Goal: Submit feedback/report problem

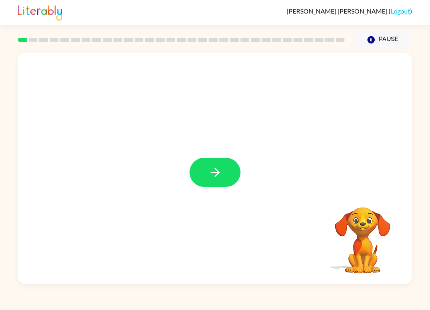
click at [222, 176] on icon "button" at bounding box center [215, 172] width 14 height 14
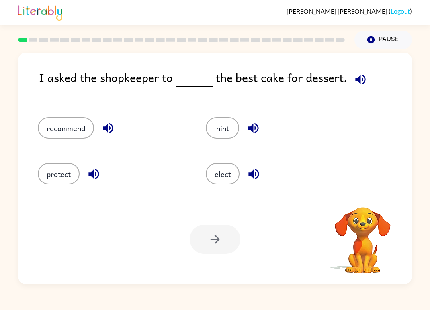
click at [357, 251] on video "Your browser must support playing .mp4 files to use Literably. Please try using…" at bounding box center [363, 235] width 80 height 80
click at [366, 213] on video "Your browser must support playing .mp4 files to use Literably. Please try using…" at bounding box center [363, 235] width 80 height 80
click at [360, 191] on icon "button" at bounding box center [363, 197] width 14 height 14
click at [359, 194] on icon "button" at bounding box center [363, 197] width 12 height 12
click at [53, 125] on button "recommend" at bounding box center [66, 128] width 56 height 22
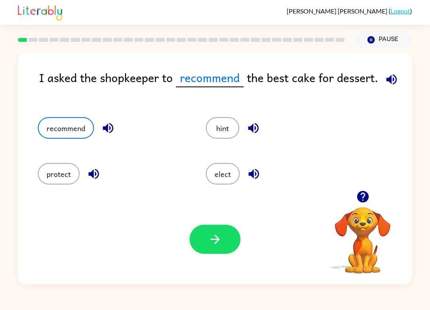
click at [206, 243] on button "button" at bounding box center [215, 239] width 51 height 29
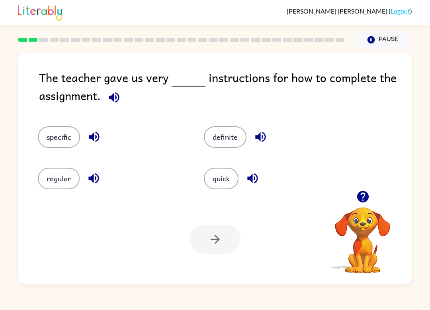
click at [50, 137] on button "specific" at bounding box center [59, 137] width 42 height 22
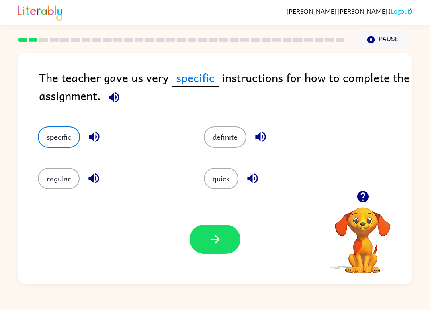
click at [205, 248] on button "button" at bounding box center [215, 239] width 51 height 29
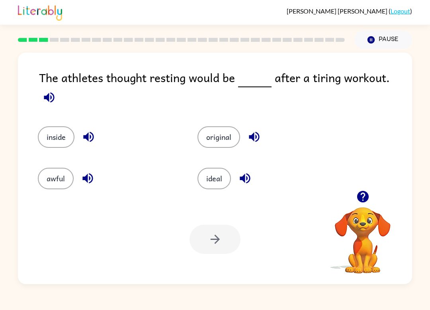
click at [366, 200] on icon "button" at bounding box center [363, 197] width 12 height 12
click at [63, 169] on button "awful" at bounding box center [56, 179] width 36 height 22
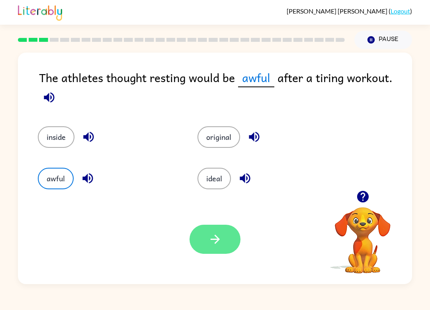
click at [210, 247] on button "button" at bounding box center [215, 239] width 51 height 29
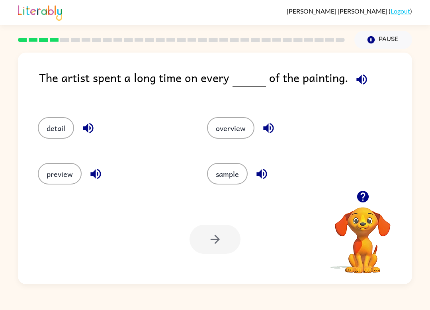
click at [367, 230] on video "Your browser must support playing .mp4 files to use Literably. Please try using…" at bounding box center [363, 235] width 80 height 80
click at [366, 198] on icon "button" at bounding box center [363, 197] width 12 height 12
click at [366, 204] on button "button" at bounding box center [363, 196] width 20 height 20
click at [55, 134] on button "detail" at bounding box center [56, 128] width 36 height 22
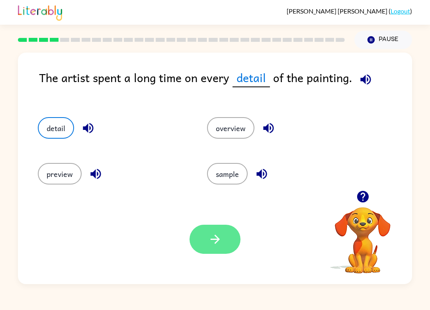
click at [216, 242] on icon "button" at bounding box center [215, 239] width 14 height 14
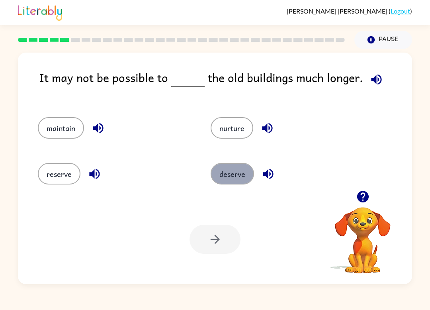
click at [239, 183] on button "deserve" at bounding box center [232, 174] width 43 height 22
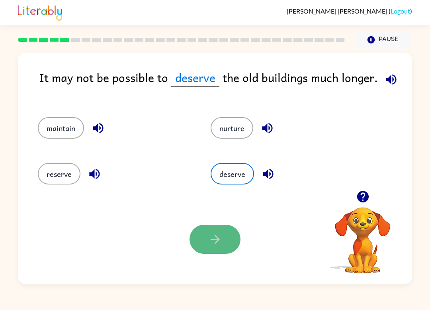
click at [224, 247] on button "button" at bounding box center [215, 239] width 51 height 29
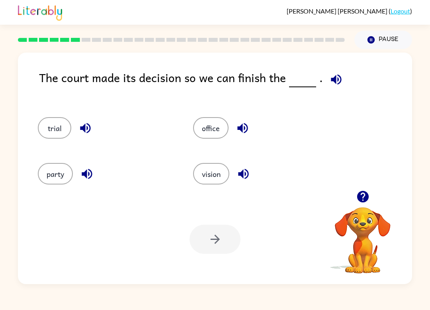
click at [359, 205] on button "button" at bounding box center [363, 196] width 20 height 20
click at [331, 86] on icon "button" at bounding box center [336, 80] width 14 height 14
click at [220, 132] on button "office" at bounding box center [210, 128] width 35 height 22
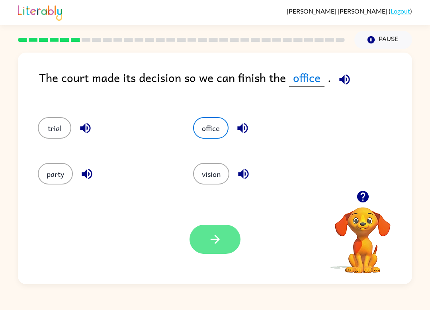
click at [229, 241] on button "button" at bounding box center [215, 239] width 51 height 29
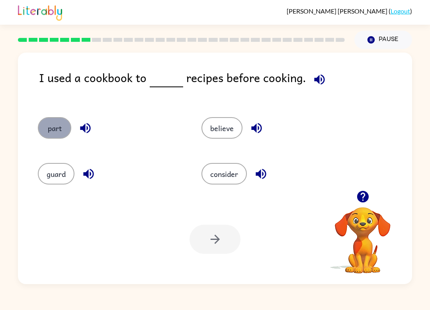
click at [46, 121] on button "part" at bounding box center [54, 128] width 33 height 22
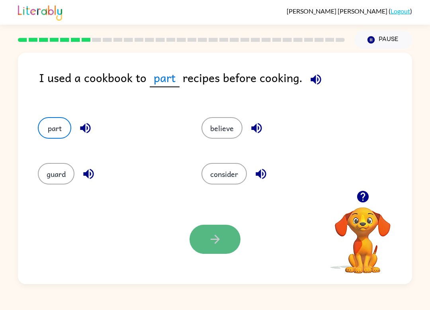
click at [205, 241] on button "button" at bounding box center [215, 239] width 51 height 29
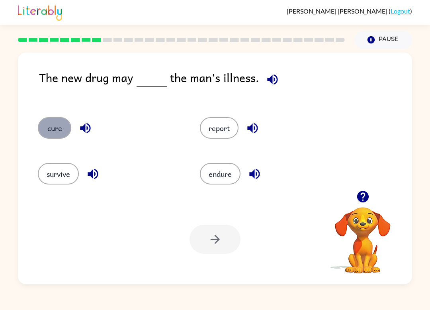
click at [56, 132] on button "cure" at bounding box center [54, 128] width 33 height 22
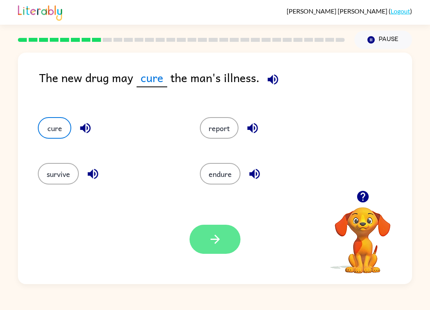
click at [214, 243] on icon "button" at bounding box center [215, 239] width 14 height 14
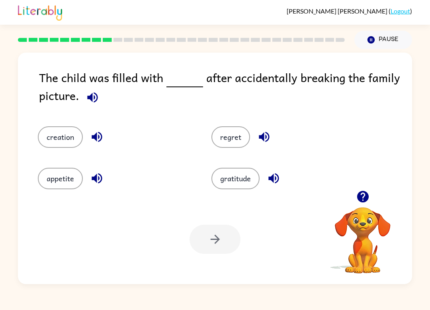
click at [232, 141] on button "regret" at bounding box center [231, 137] width 39 height 22
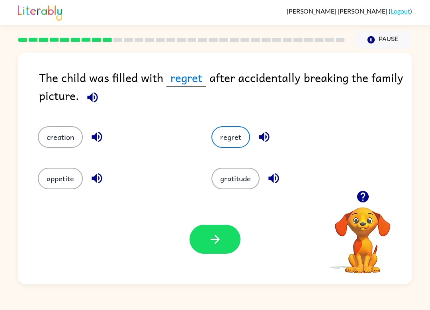
click at [214, 239] on icon "button" at bounding box center [215, 239] width 14 height 14
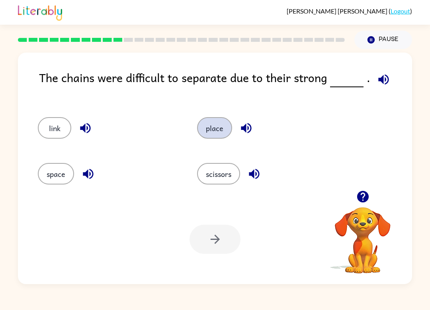
click at [215, 125] on button "place" at bounding box center [214, 128] width 35 height 22
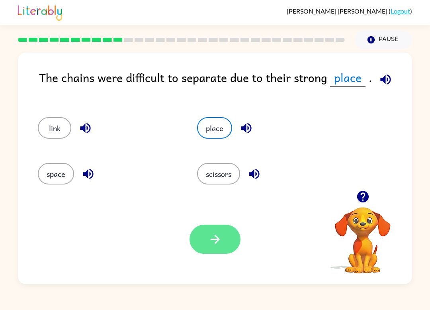
click at [209, 246] on icon "button" at bounding box center [215, 239] width 14 height 14
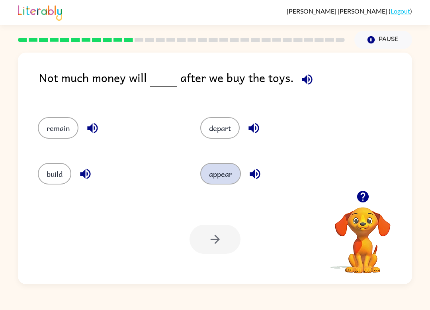
click at [223, 172] on button "appear" at bounding box center [220, 174] width 41 height 22
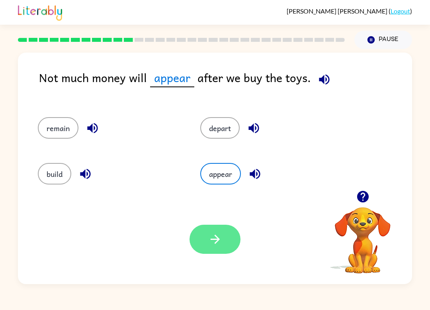
click at [217, 240] on icon "button" at bounding box center [214, 239] width 9 height 9
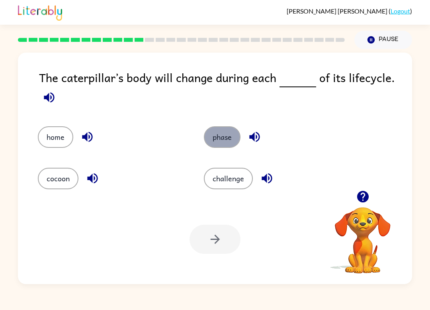
click at [223, 133] on button "phase" at bounding box center [222, 137] width 37 height 22
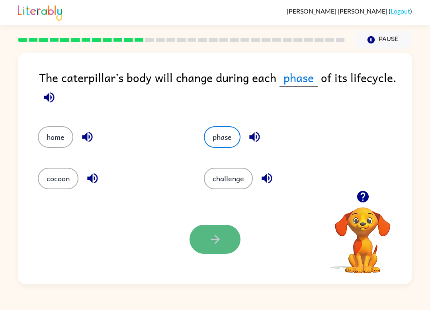
click at [211, 247] on button "button" at bounding box center [215, 239] width 51 height 29
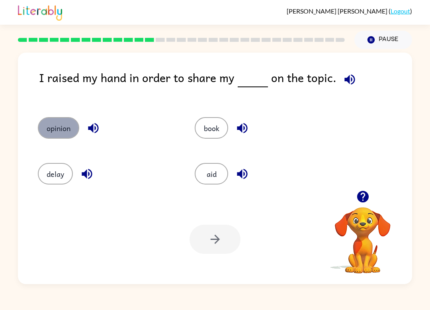
drag, startPoint x: 55, startPoint y: 127, endPoint x: 60, endPoint y: 131, distance: 6.3
click at [60, 131] on button "opinion" at bounding box center [58, 128] width 41 height 22
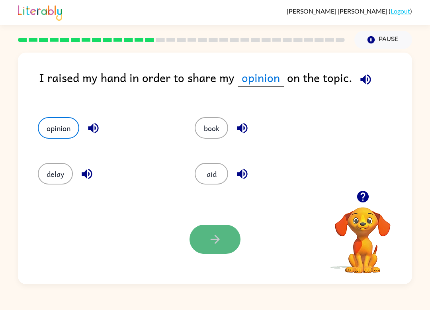
click at [218, 248] on button "button" at bounding box center [215, 239] width 51 height 29
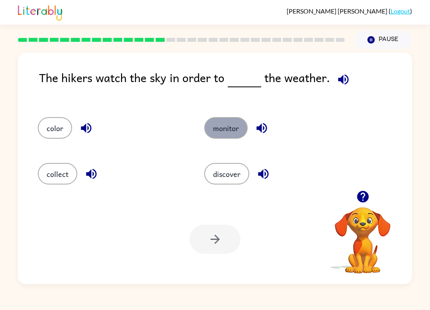
click at [228, 125] on button "monitor" at bounding box center [225, 128] width 43 height 22
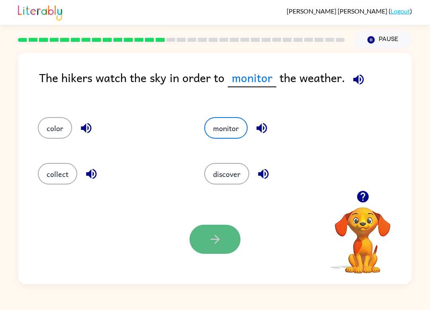
click at [224, 227] on button "button" at bounding box center [215, 239] width 51 height 29
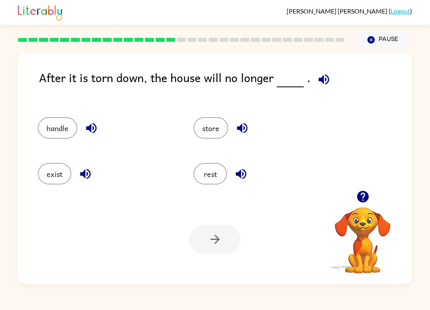
drag, startPoint x: 66, startPoint y: 122, endPoint x: 77, endPoint y: 137, distance: 19.0
click at [77, 137] on div "handle" at bounding box center [106, 128] width 137 height 22
click at [54, 129] on button "handle" at bounding box center [57, 128] width 39 height 22
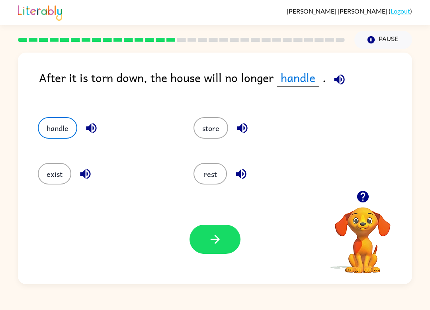
drag, startPoint x: 226, startPoint y: 239, endPoint x: 247, endPoint y: 246, distance: 22.3
drag, startPoint x: 215, startPoint y: 239, endPoint x: 227, endPoint y: 255, distance: 19.5
drag, startPoint x: 206, startPoint y: 235, endPoint x: 220, endPoint y: 239, distance: 14.4
click at [220, 238] on icon "button" at bounding box center [215, 239] width 14 height 14
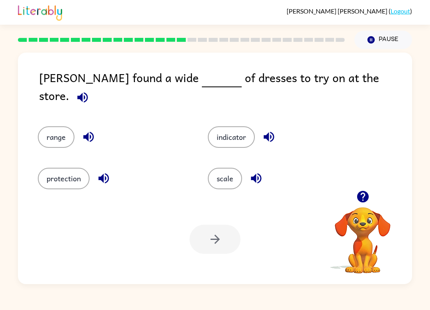
drag, startPoint x: 223, startPoint y: 177, endPoint x: 277, endPoint y: 126, distance: 74.1
click at [277, 126] on div "range indicator protection scale" at bounding box center [193, 152] width 340 height 82
click at [232, 173] on button "scale" at bounding box center [225, 179] width 34 height 22
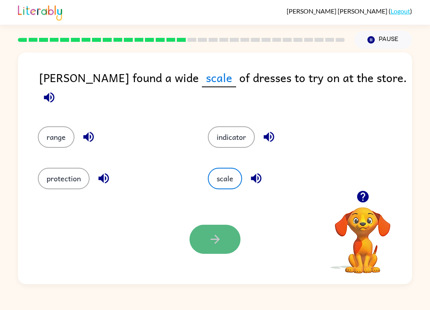
click at [221, 245] on icon "button" at bounding box center [215, 239] width 14 height 14
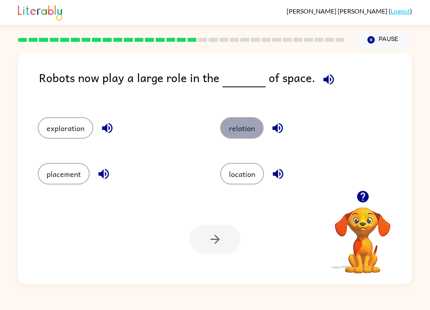
click at [248, 124] on button "relation" at bounding box center [241, 128] width 43 height 22
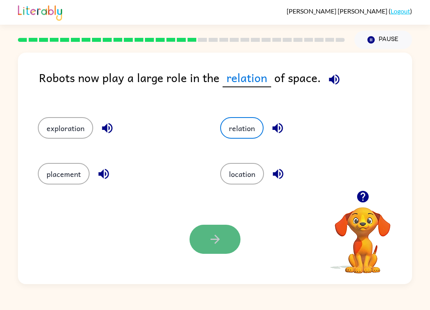
click at [203, 236] on button "button" at bounding box center [215, 239] width 51 height 29
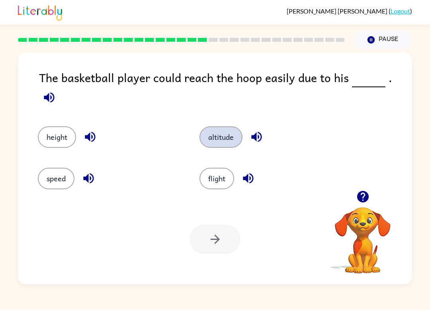
click at [223, 127] on button "altitude" at bounding box center [221, 137] width 43 height 22
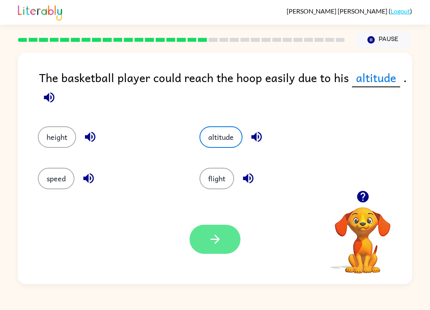
click at [220, 250] on button "button" at bounding box center [215, 239] width 51 height 29
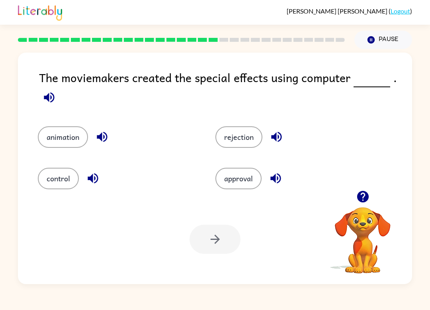
drag, startPoint x: 69, startPoint y: 144, endPoint x: 77, endPoint y: 153, distance: 11.8
click at [77, 153] on div "animation rejection control approval" at bounding box center [200, 152] width 355 height 82
click at [69, 140] on button "animation" at bounding box center [63, 137] width 50 height 22
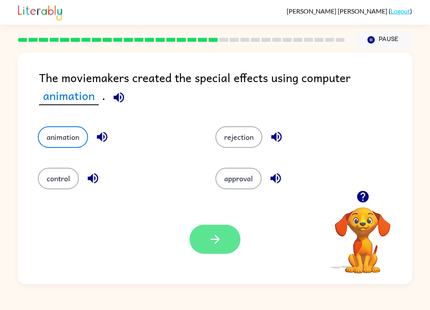
click at [210, 245] on icon "button" at bounding box center [215, 239] width 14 height 14
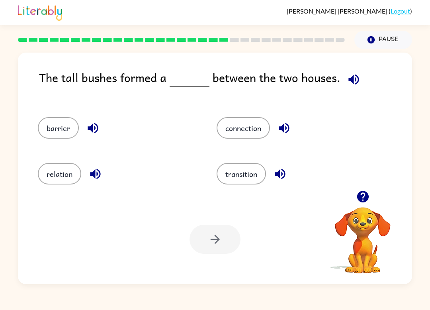
click at [248, 131] on button "connection" at bounding box center [243, 128] width 53 height 22
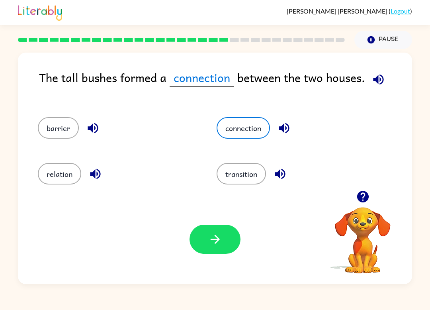
click at [230, 233] on button "button" at bounding box center [215, 239] width 51 height 29
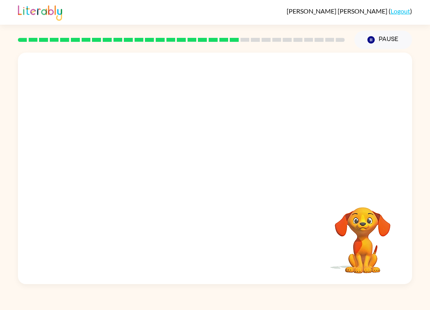
click at [380, 248] on video "Your browser must support playing .mp4 files to use Literably. Please try using…" at bounding box center [363, 235] width 80 height 80
click at [365, 235] on video "Your browser must support playing .mp4 files to use Literably. Please try using…" at bounding box center [363, 235] width 80 height 80
click at [220, 175] on icon "button" at bounding box center [215, 172] width 14 height 14
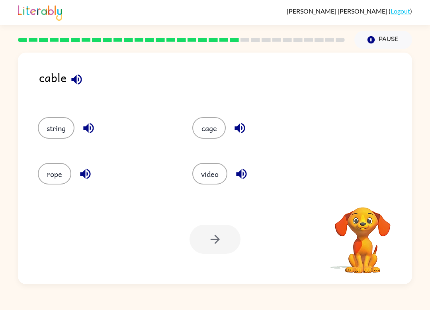
click at [214, 173] on button "video" at bounding box center [209, 174] width 35 height 22
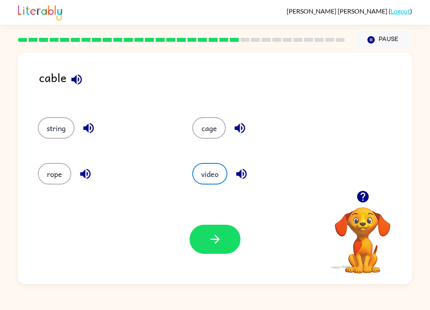
click at [219, 231] on button "button" at bounding box center [215, 239] width 51 height 29
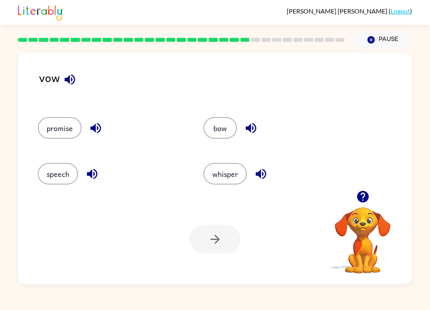
click at [233, 175] on button "whisper" at bounding box center [225, 174] width 43 height 22
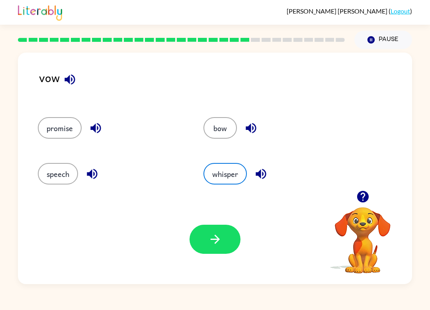
click at [218, 249] on button "button" at bounding box center [215, 239] width 51 height 29
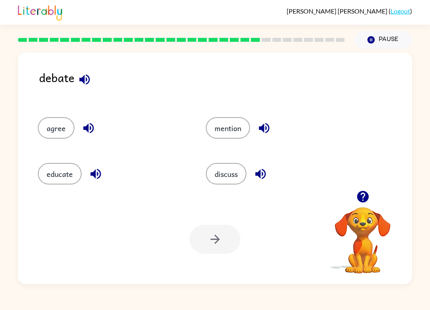
click at [219, 171] on button "discuss" at bounding box center [226, 174] width 41 height 22
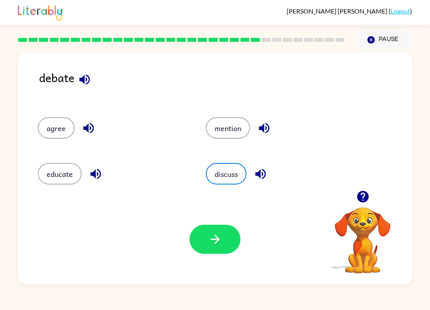
click at [222, 245] on icon "button" at bounding box center [215, 239] width 14 height 14
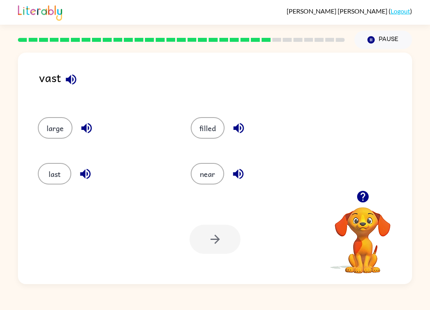
click at [216, 240] on div at bounding box center [215, 239] width 51 height 29
click at [207, 180] on button "near" at bounding box center [207, 174] width 33 height 22
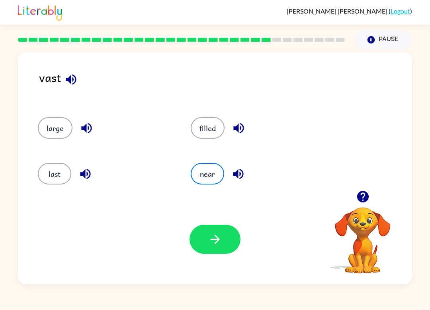
click at [214, 233] on icon "button" at bounding box center [215, 239] width 14 height 14
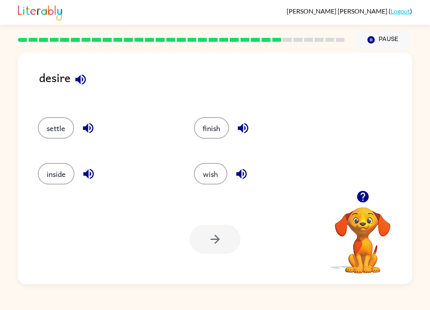
click at [53, 124] on button "settle" at bounding box center [56, 128] width 36 height 22
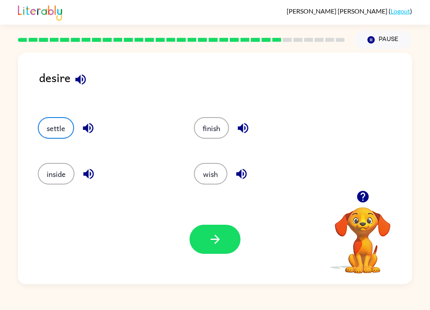
click at [229, 241] on button "button" at bounding box center [215, 239] width 51 height 29
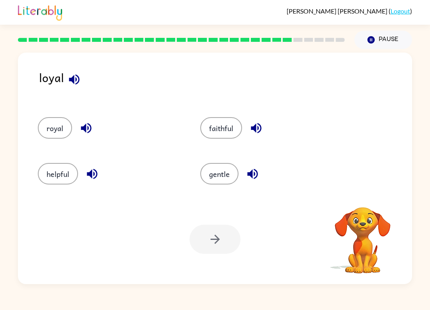
click at [52, 132] on button "royal" at bounding box center [55, 128] width 34 height 22
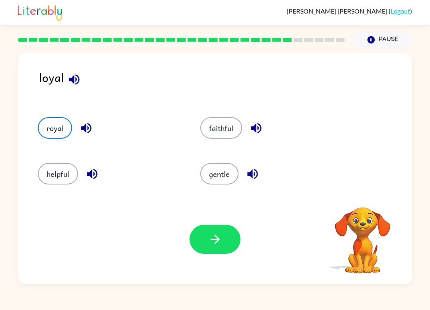
click at [224, 234] on button "button" at bounding box center [215, 239] width 51 height 29
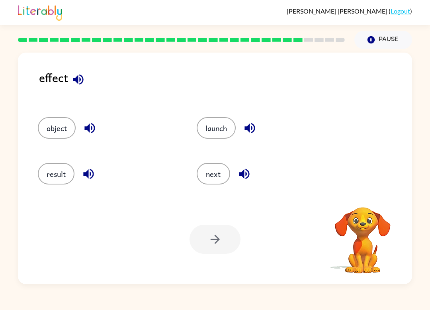
click at [56, 173] on button "result" at bounding box center [56, 174] width 37 height 22
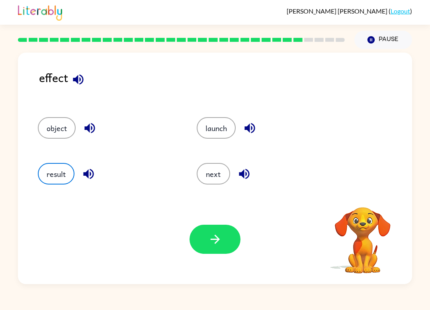
click at [226, 235] on button "button" at bounding box center [215, 239] width 51 height 29
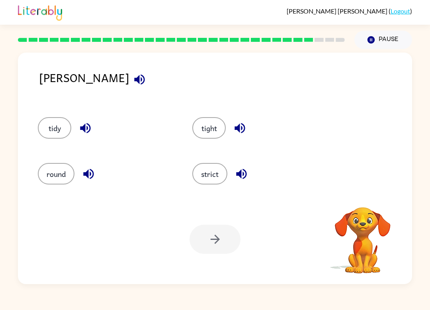
click at [209, 133] on button "tight" at bounding box center [208, 128] width 33 height 22
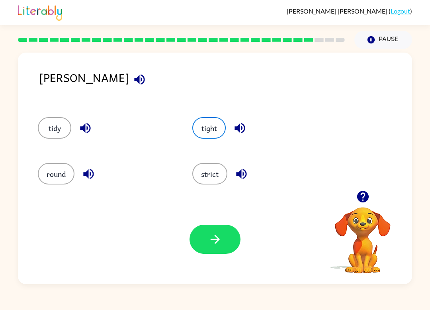
click at [220, 247] on button "button" at bounding box center [215, 239] width 51 height 29
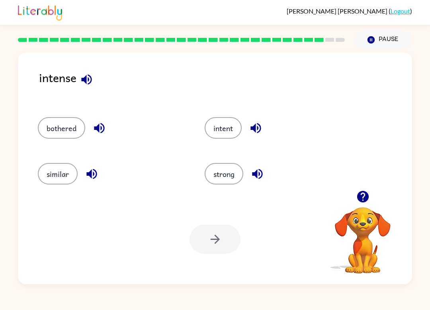
click at [231, 124] on button "intent" at bounding box center [223, 128] width 37 height 22
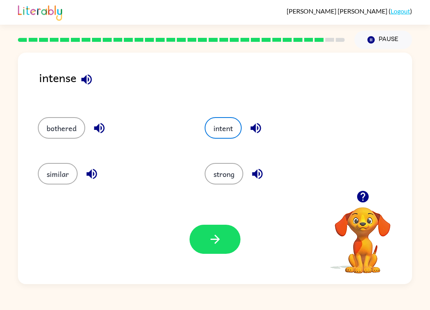
click at [212, 252] on button "button" at bounding box center [215, 239] width 51 height 29
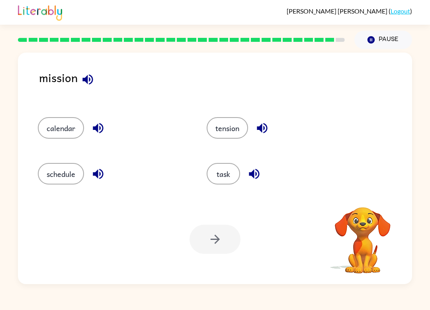
click at [232, 126] on button "tension" at bounding box center [227, 128] width 41 height 22
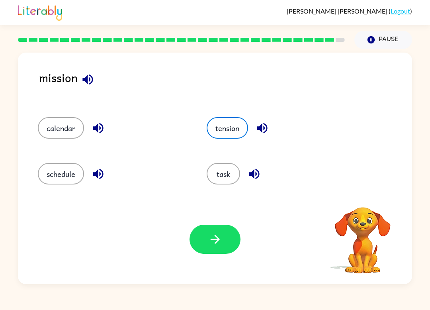
click at [219, 238] on icon "button" at bounding box center [215, 239] width 14 height 14
